Goal: Transaction & Acquisition: Purchase product/service

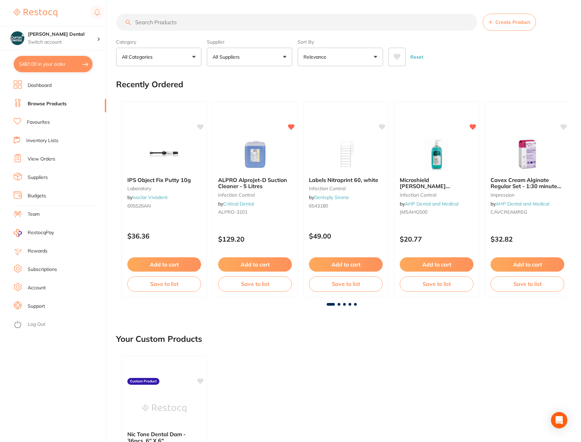
click at [155, 25] on input "search" at bounding box center [296, 22] width 361 height 17
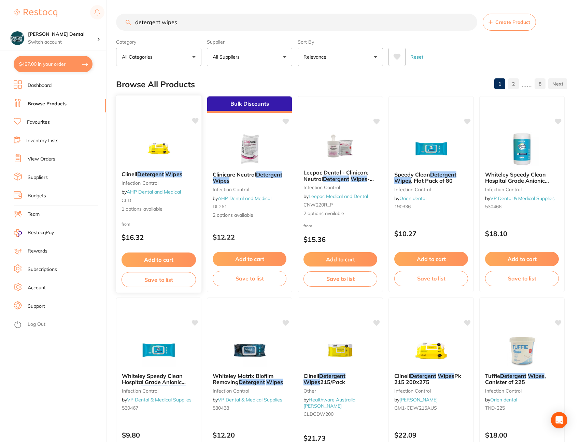
type input "detergent wipes"
click at [152, 174] on em "Detergent" at bounding box center [150, 174] width 27 height 7
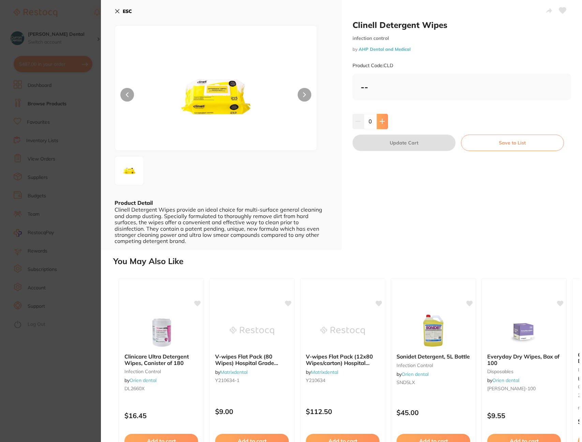
click at [384, 118] on button at bounding box center [382, 121] width 11 height 15
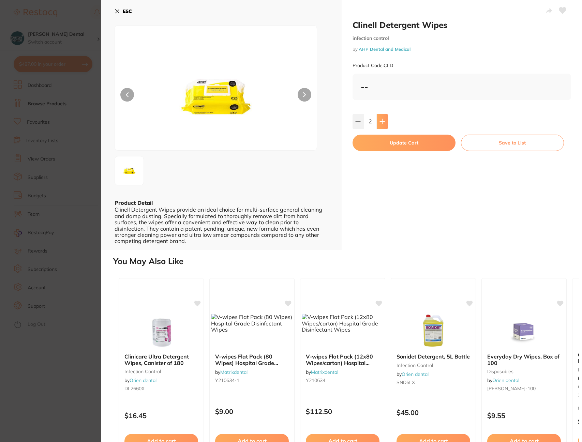
click at [384, 118] on button at bounding box center [382, 121] width 11 height 15
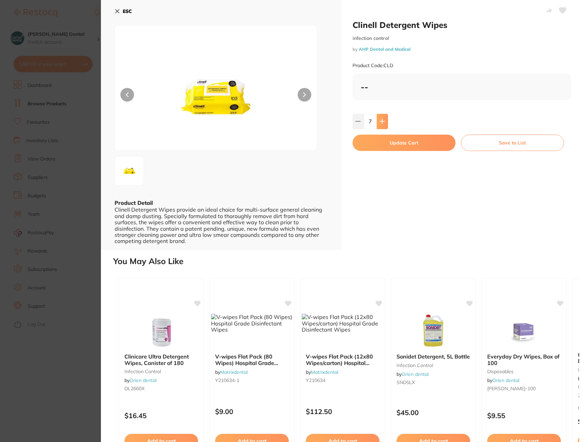
click at [384, 118] on button at bounding box center [382, 121] width 11 height 15
click at [383, 119] on icon at bounding box center [382, 121] width 5 height 5
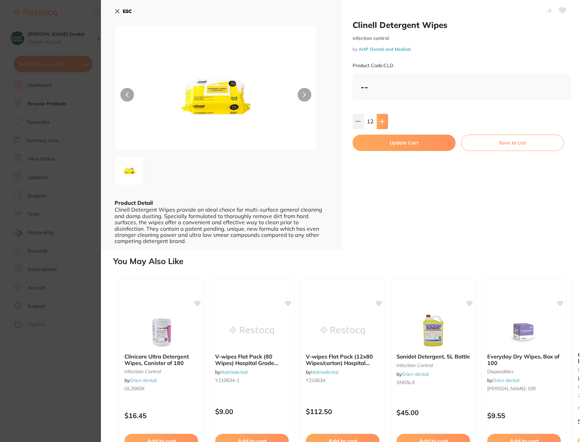
click at [383, 119] on icon at bounding box center [382, 121] width 5 height 5
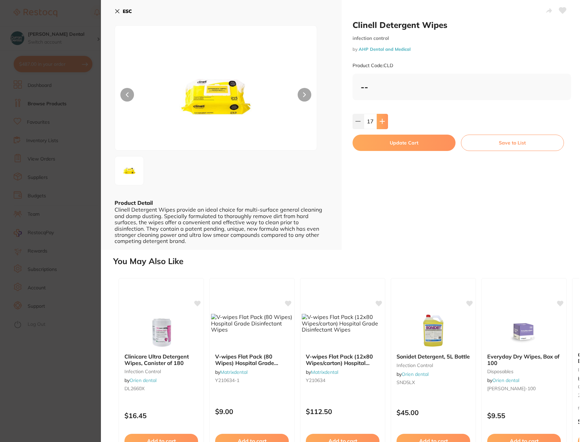
click at [383, 119] on icon at bounding box center [382, 121] width 5 height 5
click at [383, 121] on icon at bounding box center [382, 121] width 5 height 5
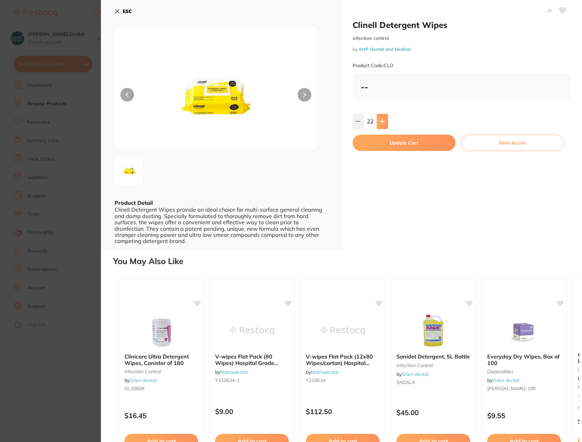
click at [383, 121] on icon at bounding box center [382, 121] width 5 height 5
type input "25"
click at [382, 146] on button "Update Cart" at bounding box center [404, 143] width 103 height 16
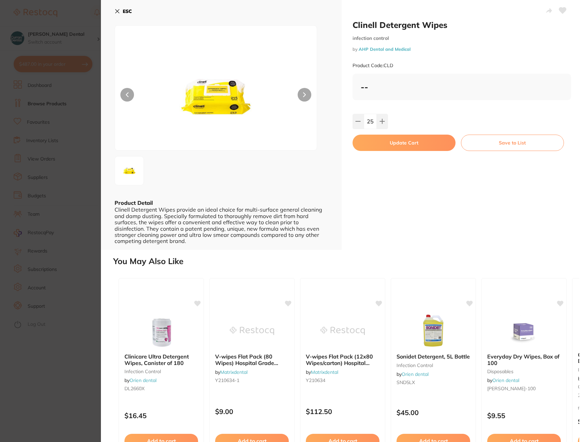
checkbox input "false"
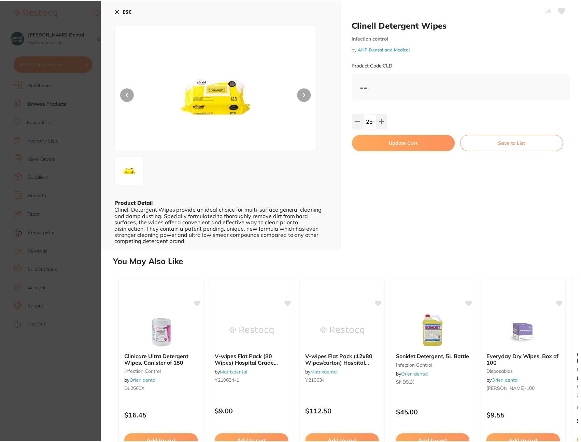
scroll to position [0, 0]
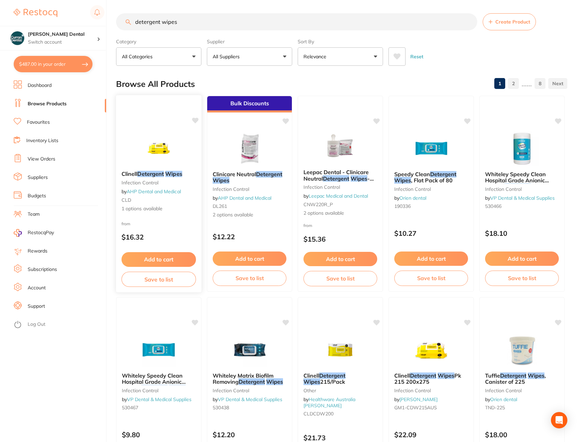
click at [160, 172] on em "Detergent" at bounding box center [150, 174] width 27 height 7
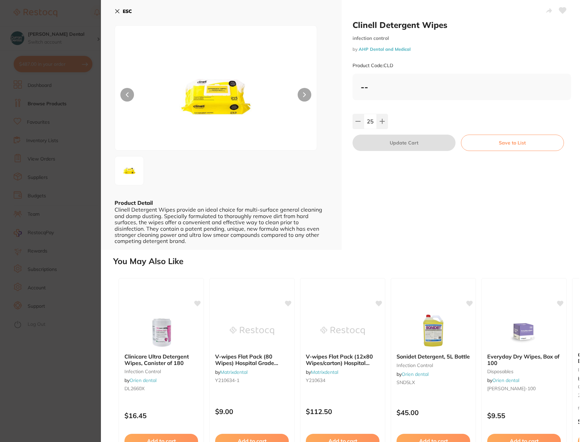
click at [118, 16] on button "ESC" at bounding box center [123, 11] width 17 height 12
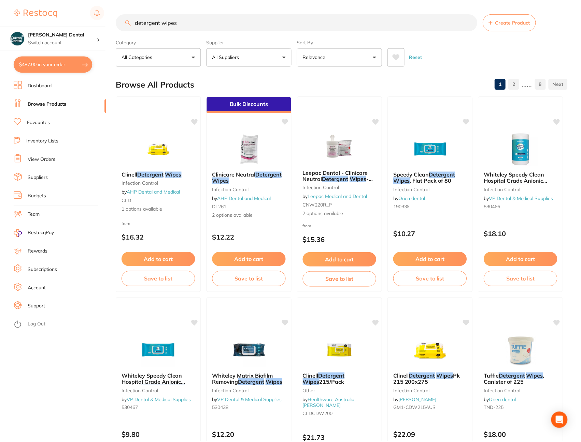
scroll to position [0, 0]
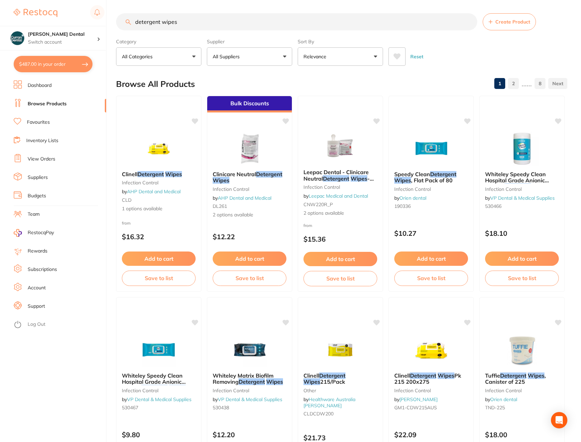
click at [34, 122] on link "Favourites" at bounding box center [38, 122] width 23 height 7
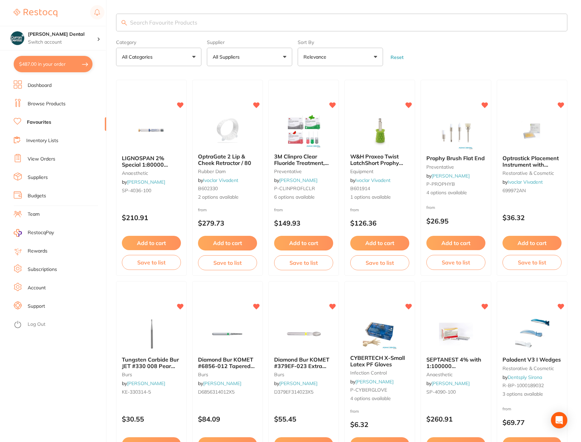
click at [155, 18] on input "search" at bounding box center [341, 23] width 451 height 18
type input "wipes"
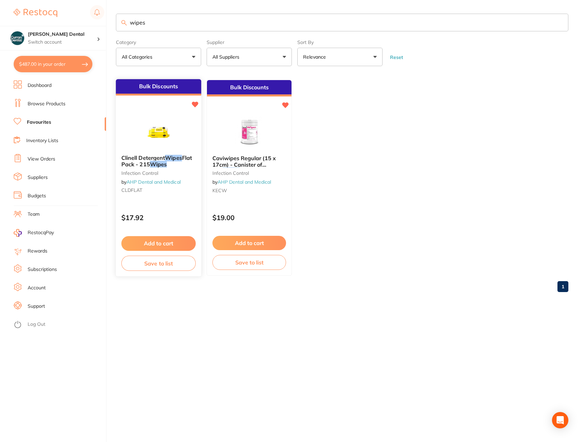
click at [175, 177] on div "Clinell Detergent Wipes Flat Pack - 215 Wipes infection control by AHP Dental a…" at bounding box center [158, 176] width 85 height 52
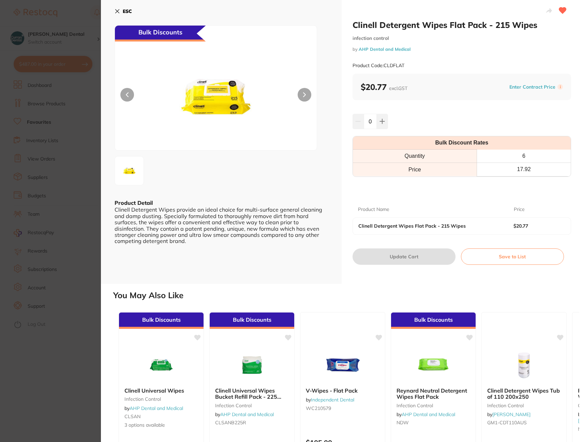
click at [70, 86] on section "Clinell Detergent Wipes Flat Pack - 215 Wipes infection control by AHP Dental a…" at bounding box center [291, 221] width 582 height 442
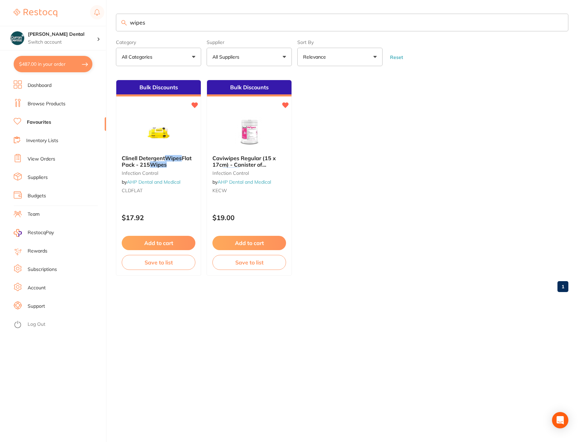
click at [68, 67] on button "$487.00 in your order" at bounding box center [53, 64] width 79 height 16
checkbox input "true"
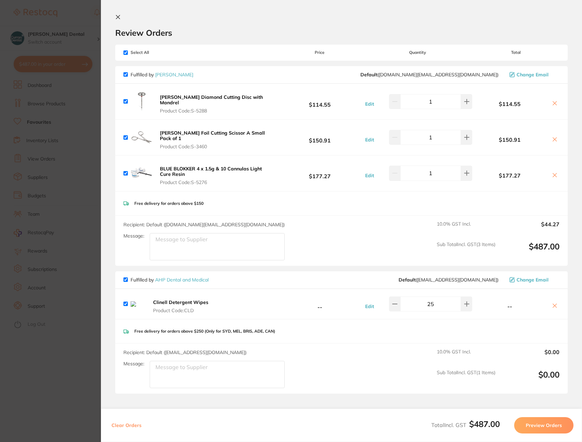
click at [555, 303] on icon at bounding box center [554, 305] width 5 height 5
click at [552, 303] on icon at bounding box center [554, 305] width 5 height 5
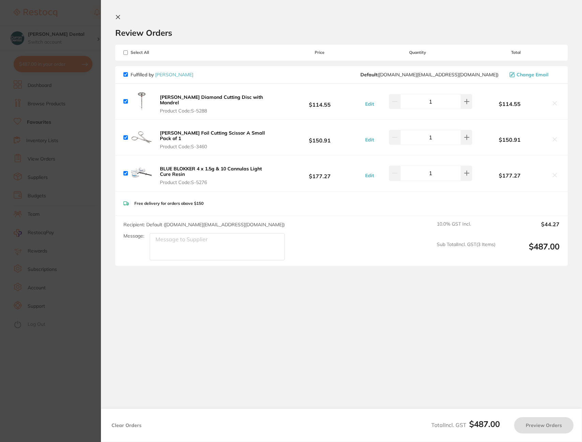
checkbox input "true"
click at [117, 16] on icon at bounding box center [118, 17] width 4 height 4
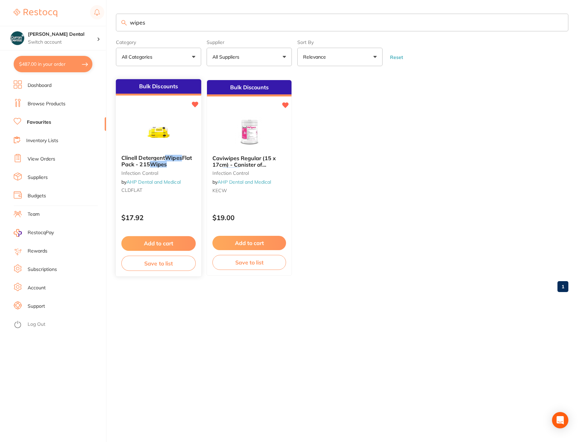
click at [169, 163] on b "Clinell Detergent Wipes Flat Pack - 215 Wipes" at bounding box center [158, 161] width 74 height 13
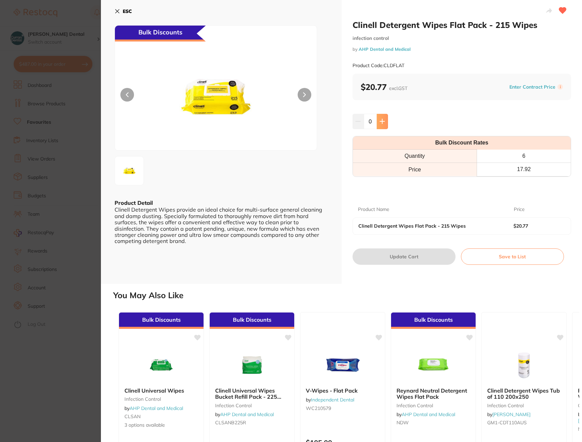
click at [380, 122] on icon at bounding box center [382, 121] width 5 height 5
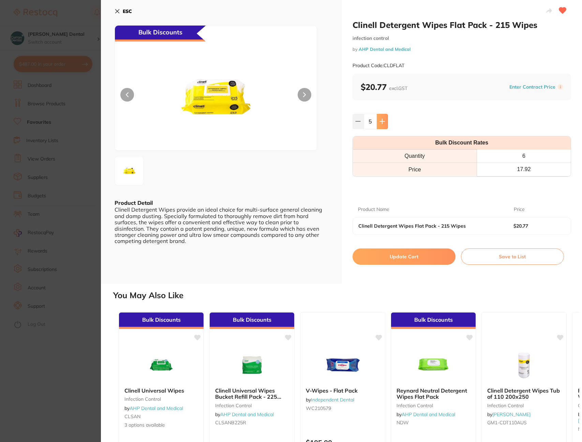
click at [380, 122] on icon at bounding box center [382, 121] width 5 height 5
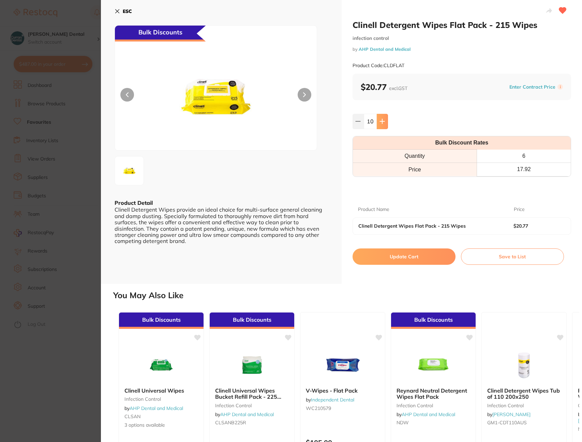
click at [380, 122] on icon at bounding box center [382, 121] width 5 height 5
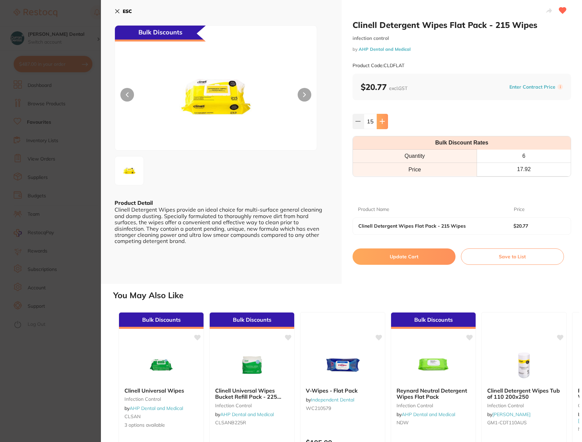
click at [380, 122] on icon at bounding box center [382, 121] width 5 height 5
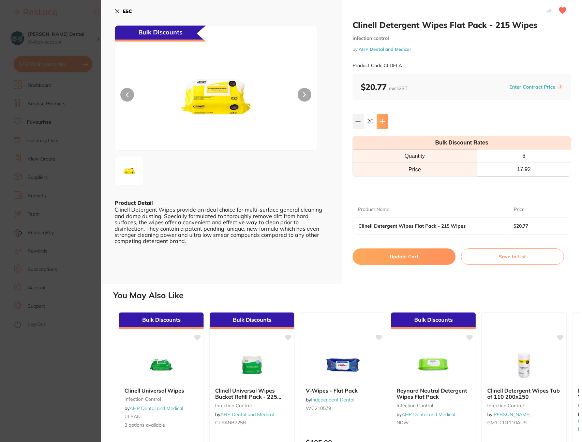
click at [380, 122] on icon at bounding box center [382, 121] width 5 height 5
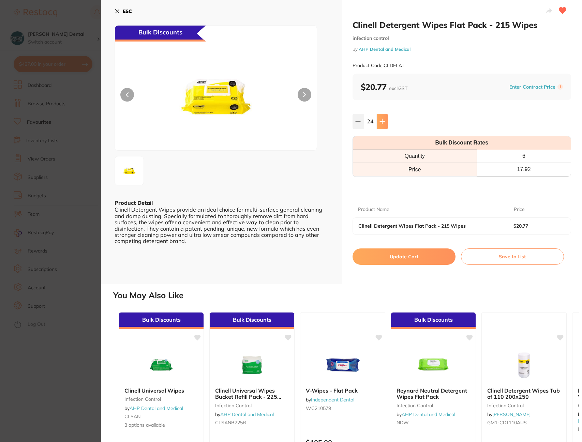
type input "25"
click at [399, 254] on button "Update Cart" at bounding box center [404, 257] width 103 height 16
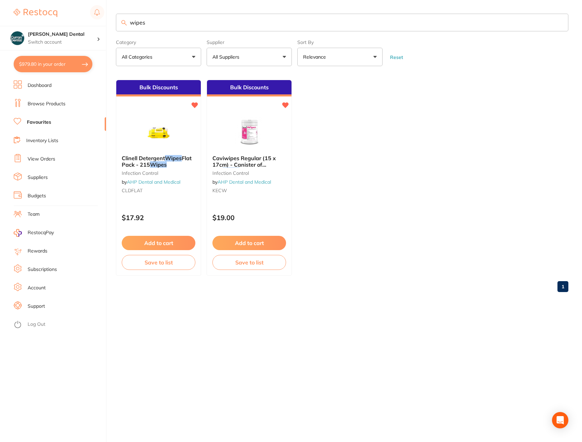
click at [44, 63] on button "$979.80 in your order" at bounding box center [53, 64] width 79 height 16
checkbox input "true"
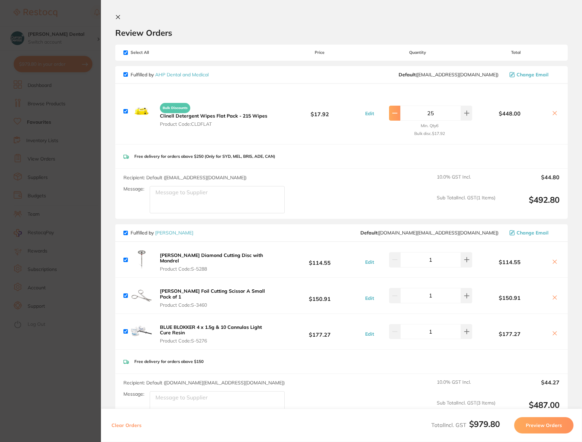
click at [396, 118] on button at bounding box center [394, 113] width 11 height 15
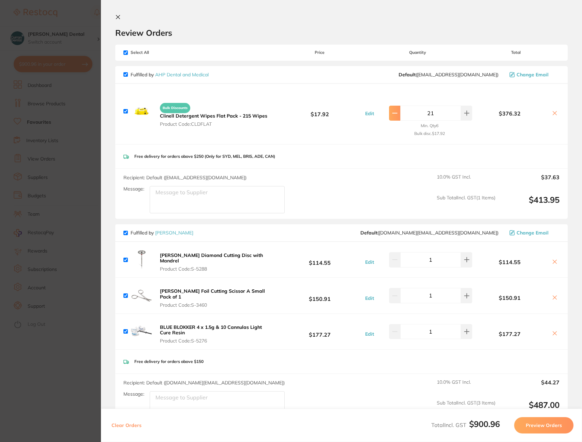
click at [396, 118] on button at bounding box center [394, 113] width 11 height 15
type input "20"
click at [118, 18] on icon at bounding box center [117, 16] width 5 height 5
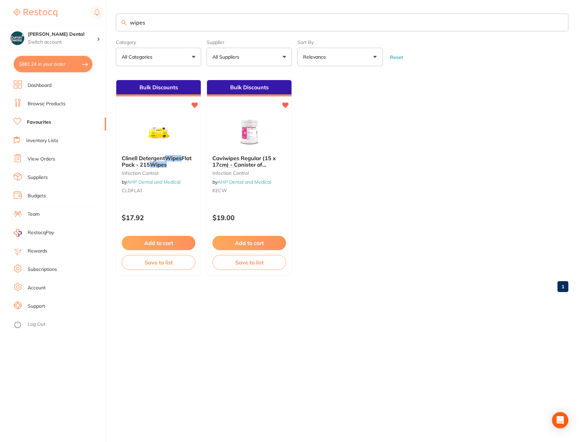
drag, startPoint x: 146, startPoint y: 23, endPoint x: 140, endPoint y: 18, distance: 7.9
click at [140, 18] on input "wipes" at bounding box center [342, 23] width 453 height 18
type input "w"
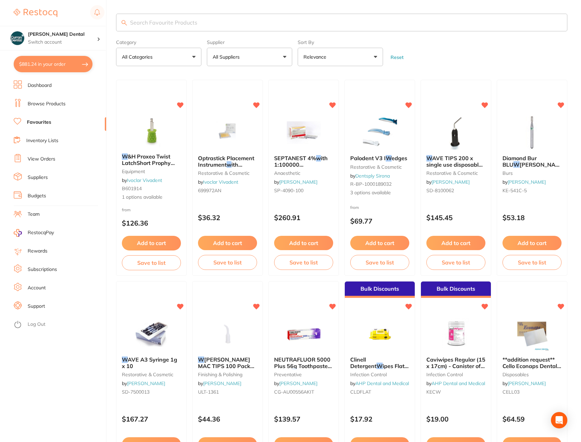
click at [205, 25] on input "search" at bounding box center [341, 23] width 451 height 18
type input "impregum penton soft quick step"
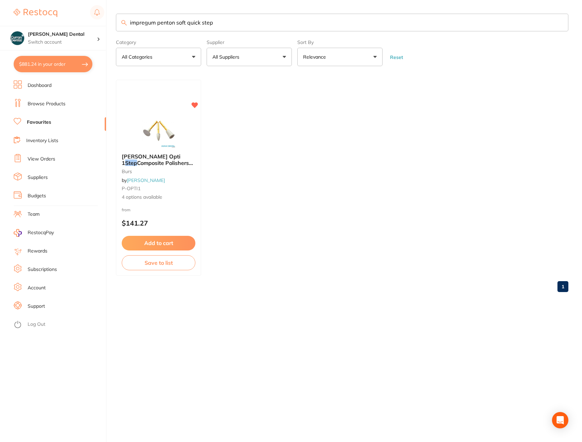
drag, startPoint x: 213, startPoint y: 23, endPoint x: 124, endPoint y: 17, distance: 89.2
click at [124, 17] on input "impregum penton soft quick step" at bounding box center [342, 23] width 453 height 18
click at [40, 105] on link "Browse Products" at bounding box center [47, 104] width 38 height 7
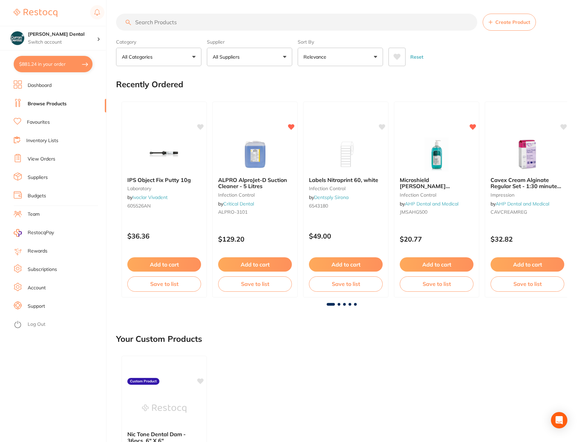
click at [141, 19] on input "search" at bounding box center [296, 22] width 361 height 17
paste input "impregum penton soft quick step"
type input "impregum penton soft quick step"
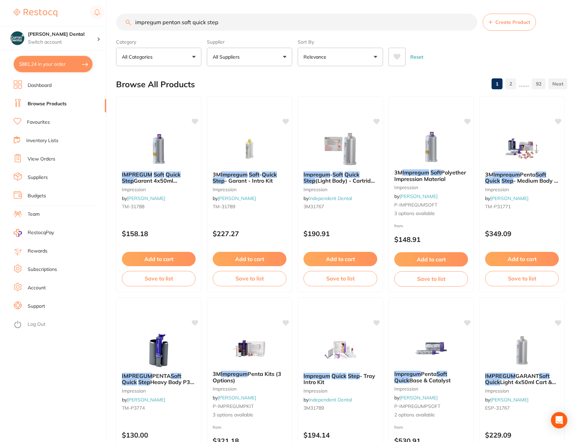
drag, startPoint x: 243, startPoint y: 26, endPoint x: 119, endPoint y: 16, distance: 124.2
click at [120, 16] on input "impregum penton soft quick step" at bounding box center [296, 22] width 361 height 17
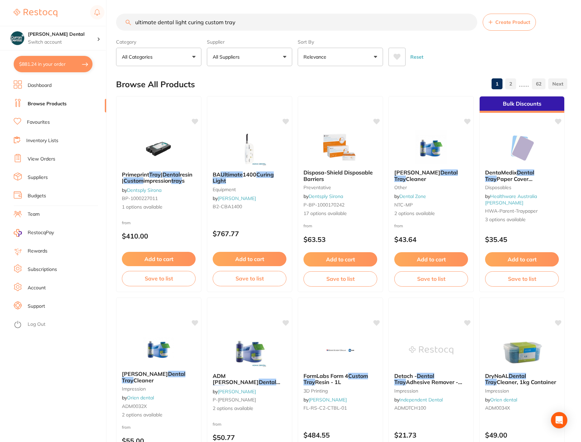
type input "ultimate dental light curing custom tray"
drag, startPoint x: 279, startPoint y: 28, endPoint x: 133, endPoint y: 17, distance: 147.0
click at [133, 17] on input "ultimate dental light curing custom tray" at bounding box center [296, 22] width 361 height 17
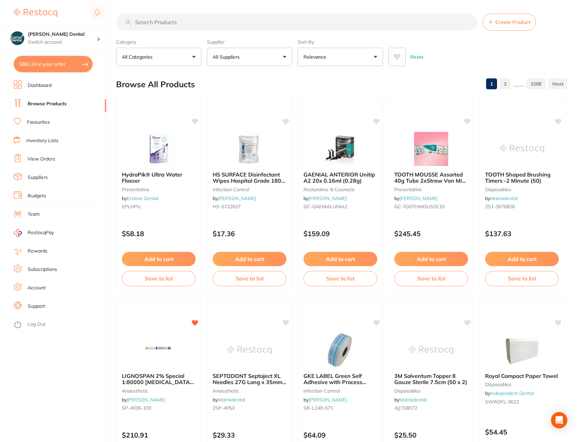
click at [281, 56] on button "All Suppliers" at bounding box center [249, 57] width 85 height 18
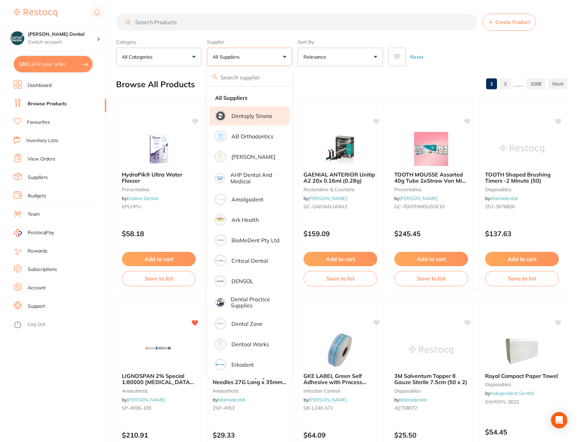
click at [261, 115] on p "Dentsply Sirona" at bounding box center [251, 116] width 41 height 6
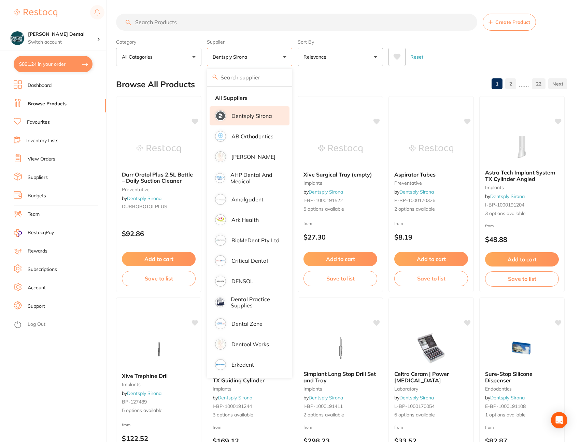
click at [173, 26] on input "search" at bounding box center [296, 22] width 361 height 17
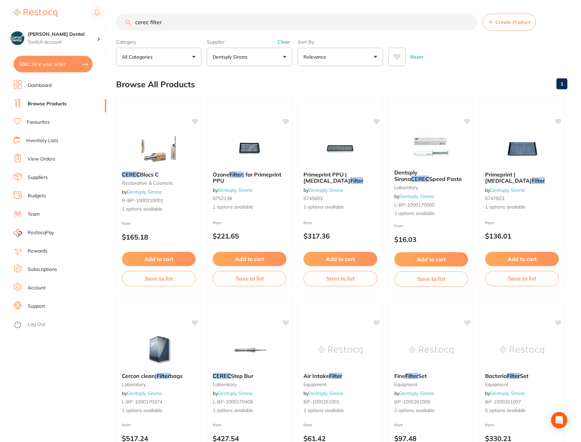
type input "cerec filter"
click at [281, 44] on button "Clear" at bounding box center [283, 42] width 17 height 6
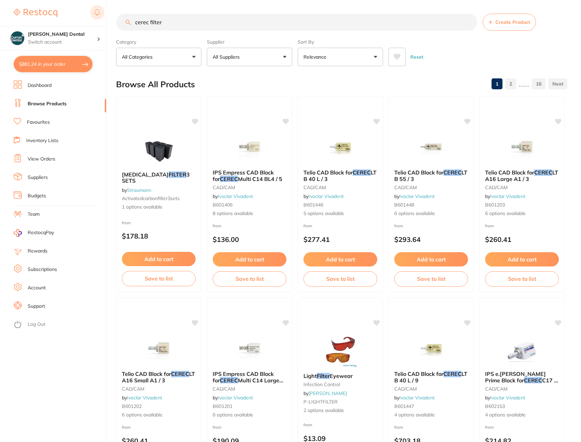
drag, startPoint x: 169, startPoint y: 21, endPoint x: 104, endPoint y: 14, distance: 65.8
click at [104, 14] on div "$881.24 Curran Dental Switch account Curran Dental $881.24 in your order Dashbo…" at bounding box center [290, 221] width 581 height 442
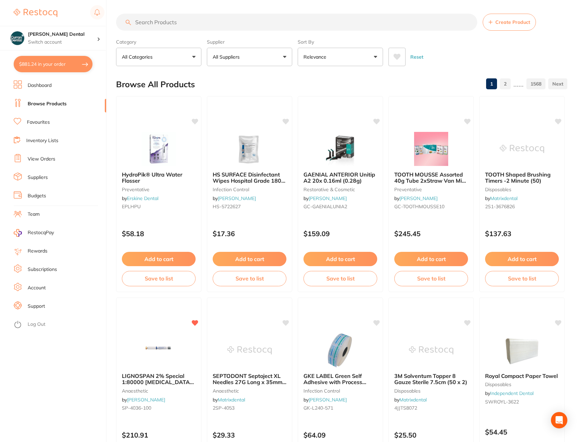
click at [142, 28] on input "search" at bounding box center [296, 22] width 361 height 17
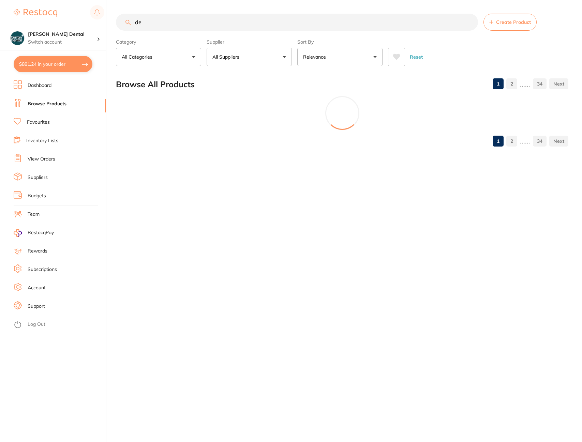
type input "d"
click at [131, 24] on input "search" at bounding box center [297, 22] width 362 height 17
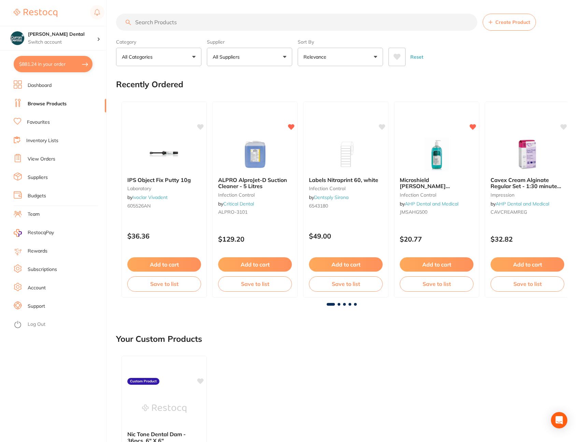
click at [38, 121] on link "Favourites" at bounding box center [38, 122] width 23 height 7
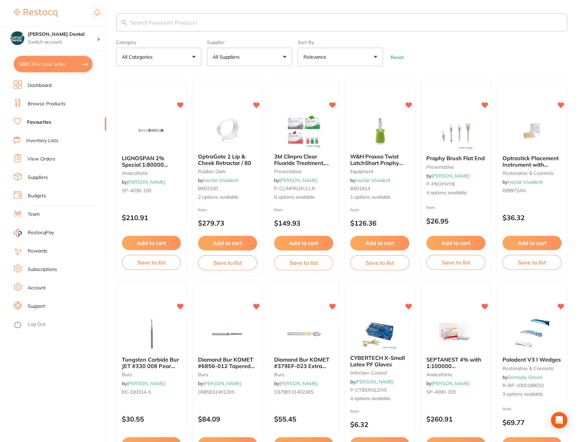
click at [136, 25] on input "search" at bounding box center [341, 23] width 451 height 18
type input "short"
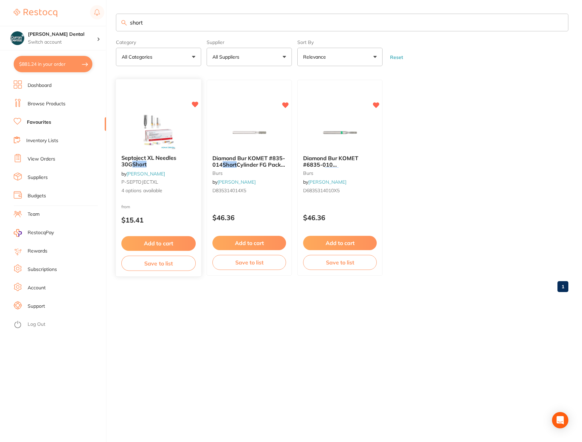
click at [158, 154] on div "Septoject XL Needles 30G Short by Adam Dental P-SEPTOJECTXL 4 options available" at bounding box center [158, 175] width 85 height 50
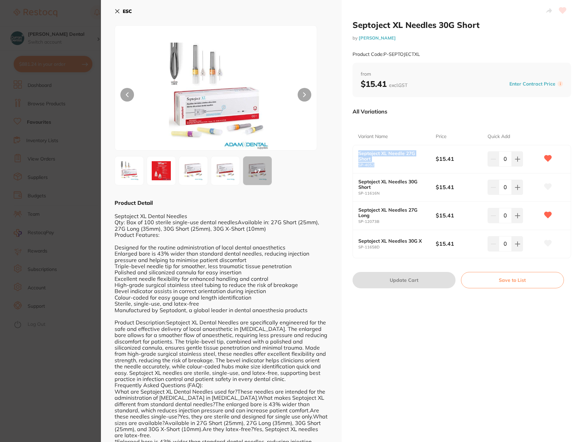
drag, startPoint x: 383, startPoint y: 166, endPoint x: 354, endPoint y: 152, distance: 32.5
click at [354, 152] on div "Septoject XL Needle 27G Short SP-4052 $15.41 0" at bounding box center [462, 159] width 218 height 28
drag, startPoint x: 354, startPoint y: 152, endPoint x: 363, endPoint y: 154, distance: 8.9
copy div "Septoject XL Needle 27G Short SP-4052"
click at [119, 14] on button "ESC" at bounding box center [123, 11] width 17 height 12
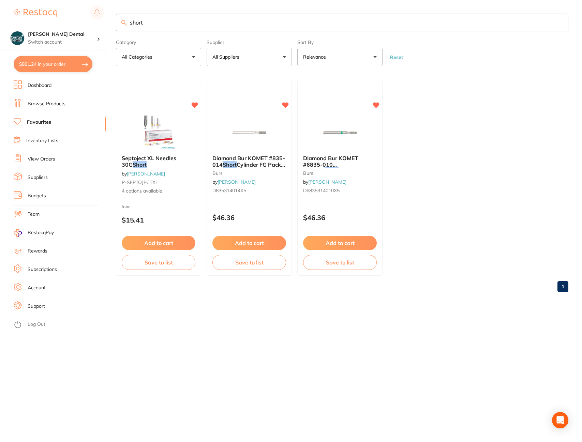
click at [43, 104] on link "Browse Products" at bounding box center [47, 104] width 38 height 7
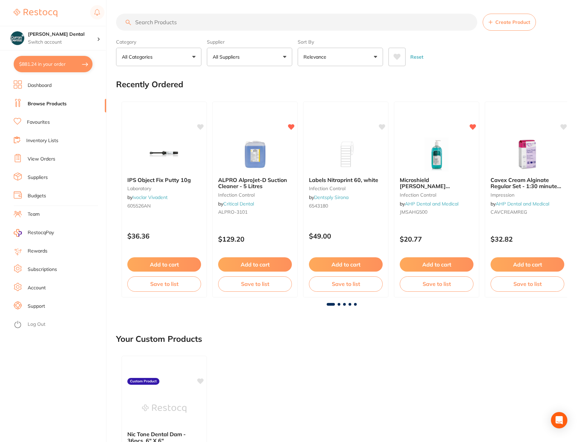
click at [41, 121] on link "Favourites" at bounding box center [38, 122] width 23 height 7
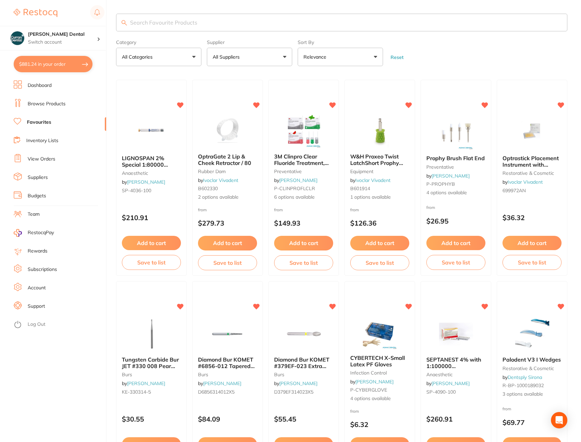
click at [150, 25] on input "search" at bounding box center [341, 23] width 451 height 18
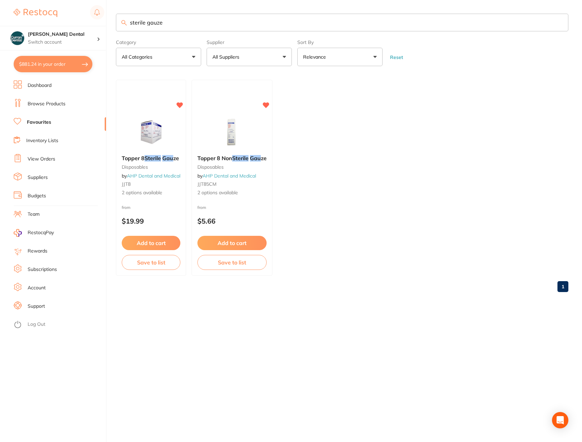
type input "sterile gauze"
click at [227, 161] on span "Topper 8 Non" at bounding box center [214, 158] width 35 height 7
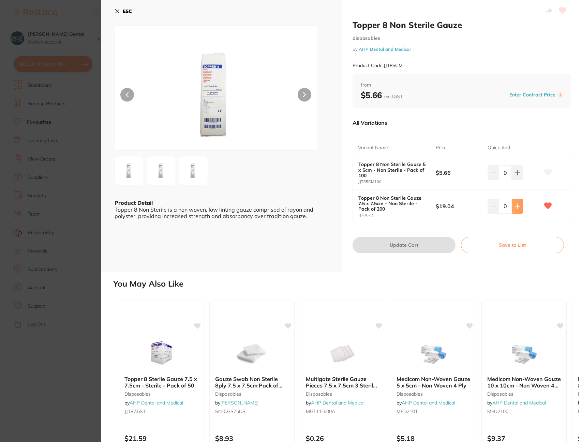
click at [518, 205] on icon at bounding box center [517, 206] width 5 height 5
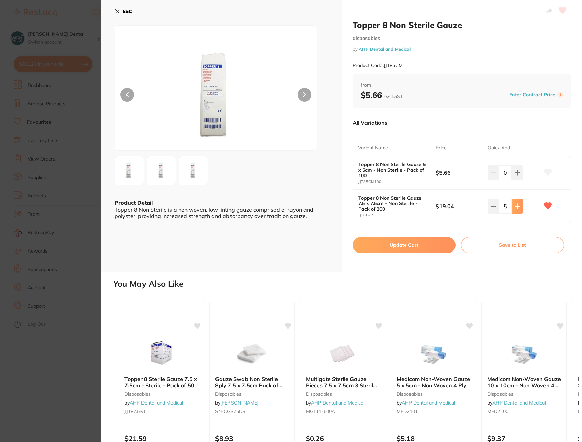
click at [518, 205] on icon at bounding box center [517, 206] width 5 height 5
type input "6"
click at [438, 237] on button "Update Cart" at bounding box center [404, 245] width 103 height 16
checkbox input "false"
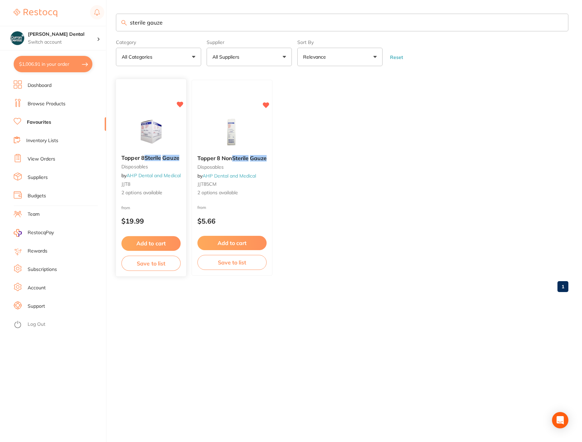
drag, startPoint x: 0, startPoint y: 0, endPoint x: 167, endPoint y: 156, distance: 228.5
click at [167, 156] on em "Gauze" at bounding box center [170, 158] width 17 height 7
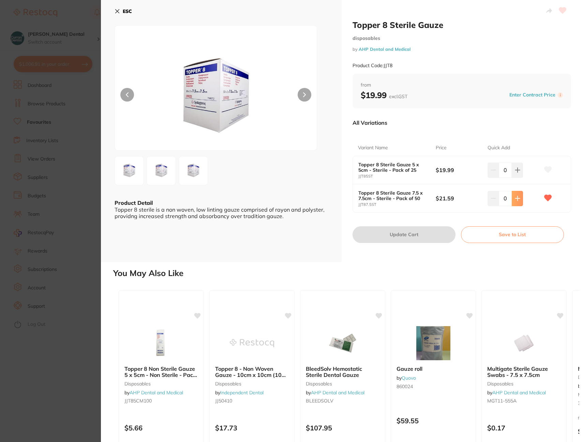
click at [519, 196] on button at bounding box center [517, 198] width 11 height 15
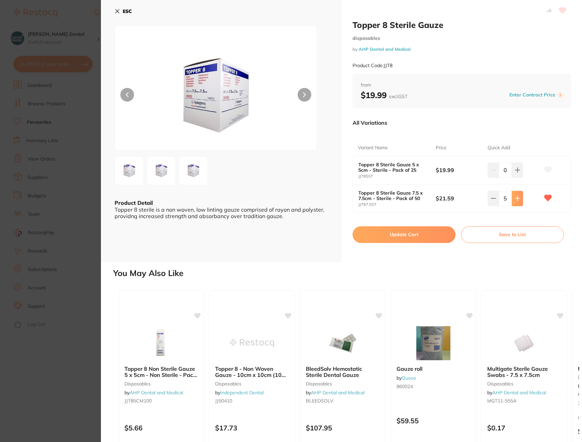
click at [519, 196] on button at bounding box center [517, 198] width 11 height 15
type input "6"
click at [428, 233] on button "Update Cart" at bounding box center [404, 234] width 103 height 16
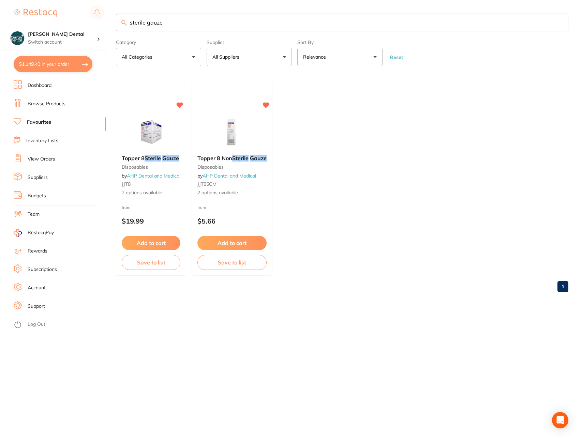
click at [40, 101] on link "Browse Products" at bounding box center [47, 104] width 38 height 7
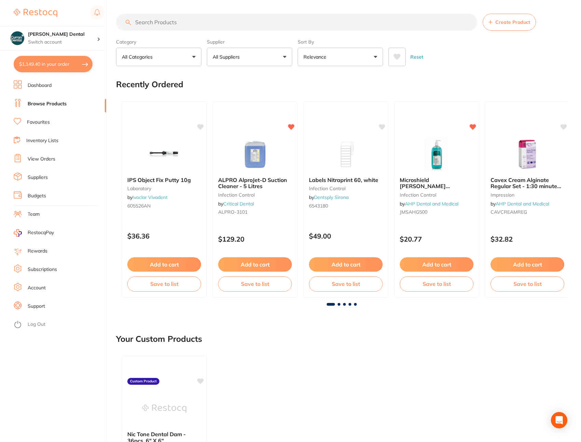
click at [153, 19] on input "search" at bounding box center [296, 22] width 361 height 17
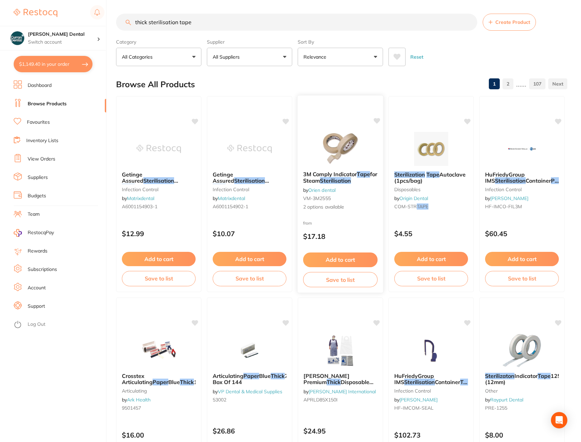
type input "thick sterilisation tape"
click at [314, 175] on span "3M Comply Indicator" at bounding box center [330, 174] width 54 height 7
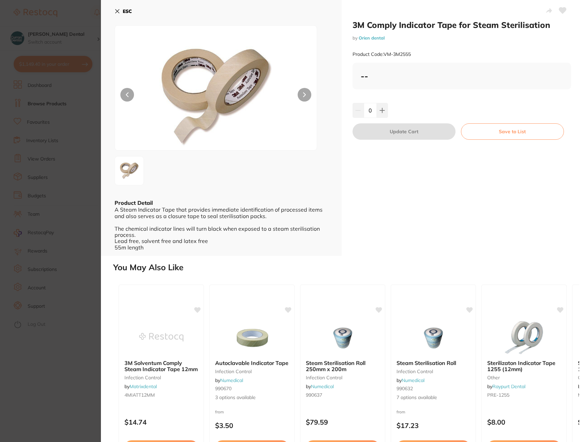
click at [122, 13] on button "ESC" at bounding box center [123, 11] width 17 height 12
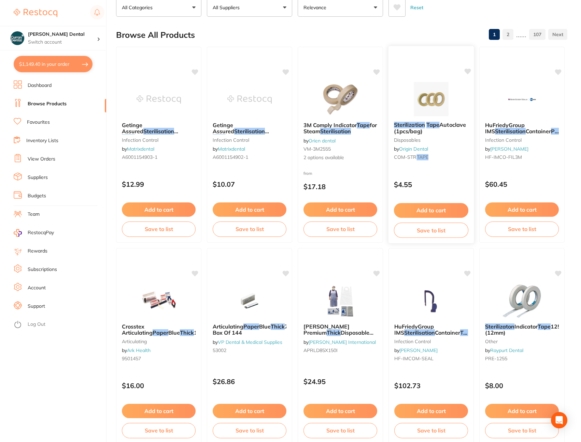
scroll to position [69, 0]
